Goal: Information Seeking & Learning: Learn about a topic

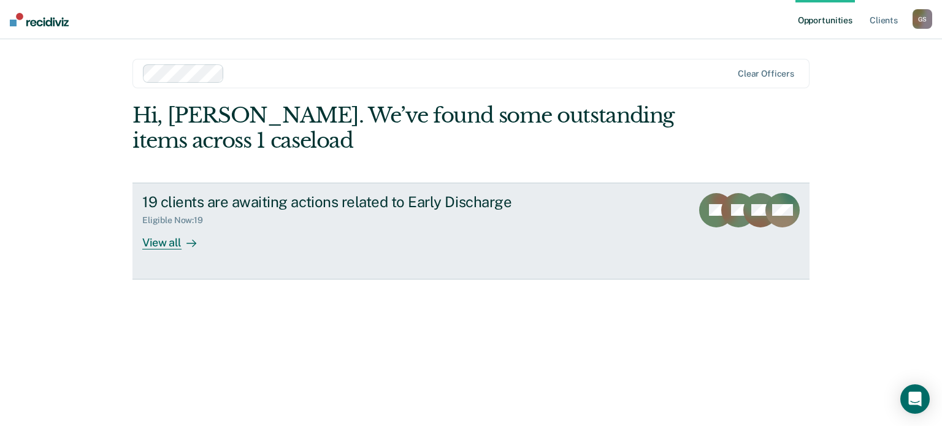
click at [148, 248] on div "View all" at bounding box center [176, 238] width 69 height 24
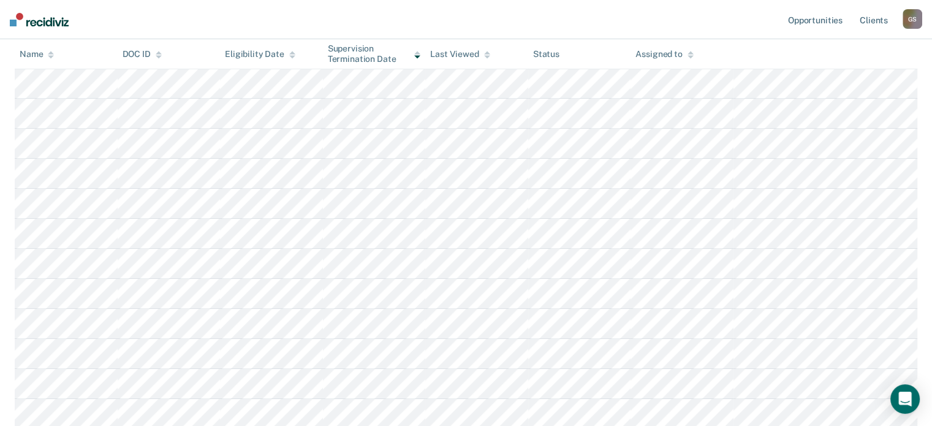
scroll to position [166, 0]
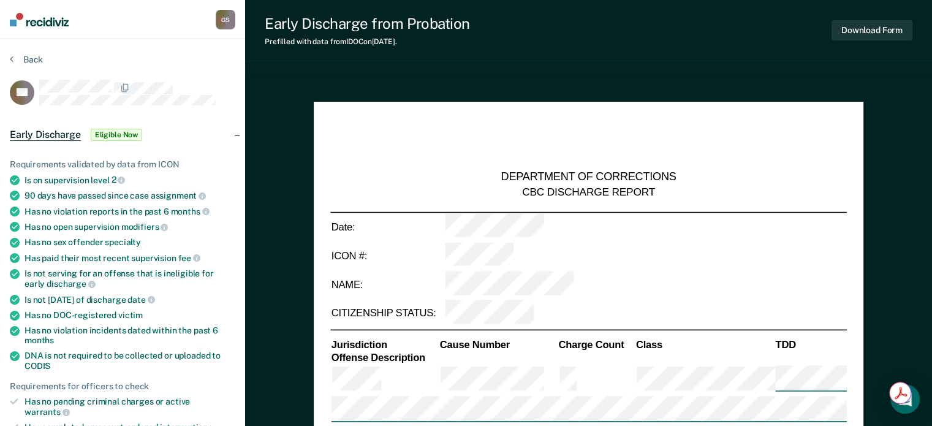
type textarea "x"
click at [15, 60] on button "Back" at bounding box center [26, 59] width 33 height 11
